Goal: Use online tool/utility: Utilize a website feature to perform a specific function

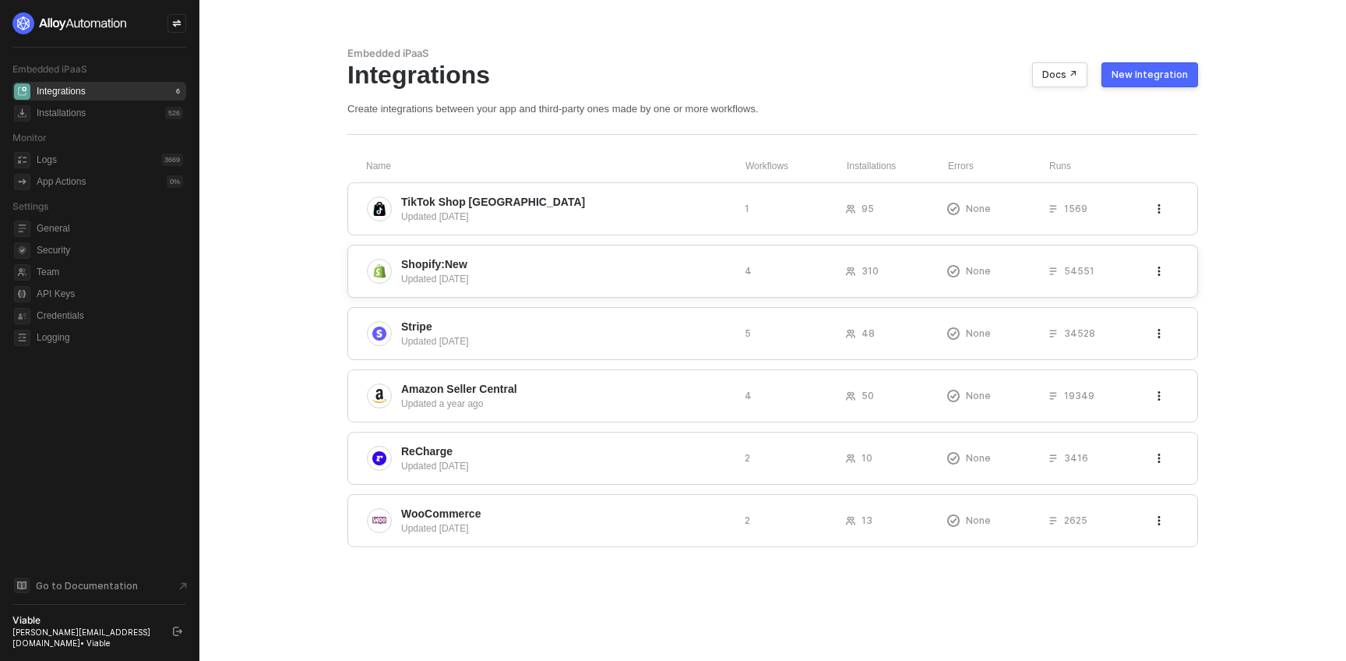
click at [466, 258] on span "Shopify:New" at bounding box center [434, 264] width 66 height 16
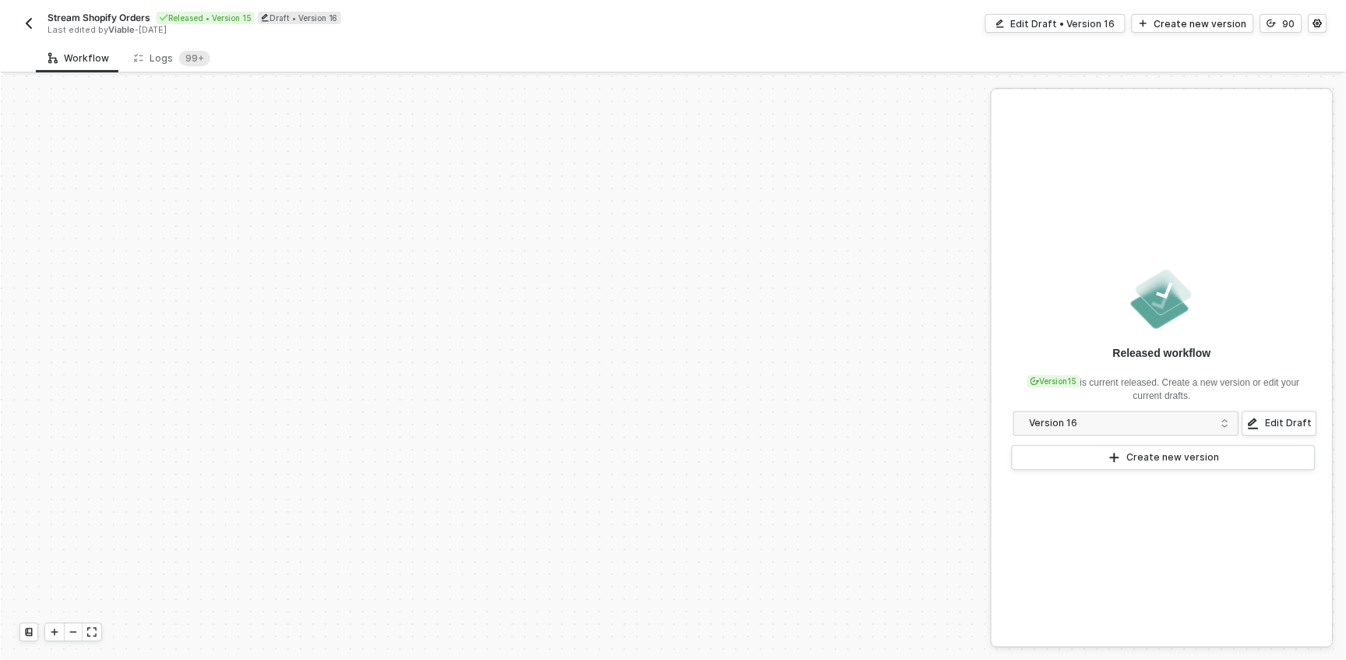
scroll to position [652, 0]
click at [133, 51] on icon at bounding box center [137, 57] width 9 height 13
